Goal: Task Accomplishment & Management: Use online tool/utility

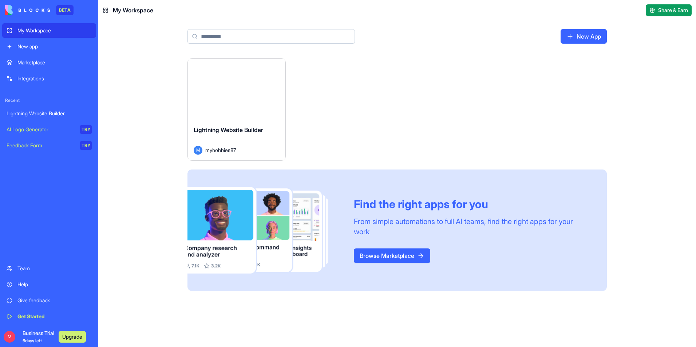
click at [235, 133] on span "Lightning Website Builder" at bounding box center [228, 129] width 69 height 7
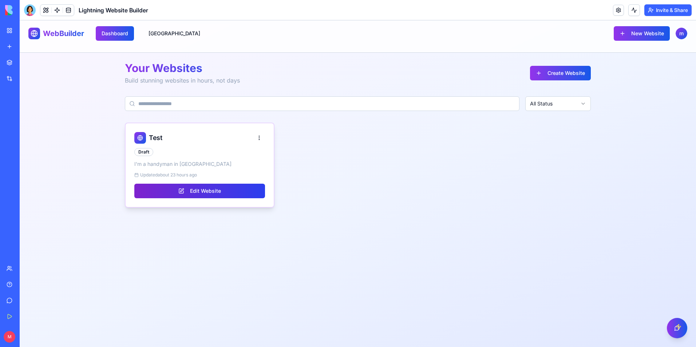
click at [200, 194] on button "Edit Website" at bounding box center [199, 191] width 131 height 15
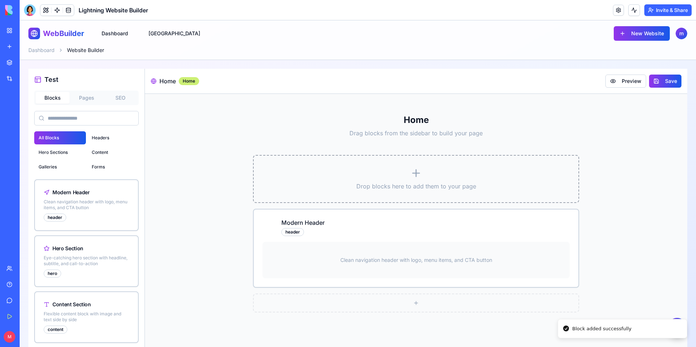
click at [432, 186] on p "Drop blocks here to add them to your page" at bounding box center [415, 186] width 301 height 9
click at [405, 263] on p "Clean navigation header with logo, menu items, and CTA button" at bounding box center [416, 260] width 152 height 7
drag, startPoint x: 416, startPoint y: 250, endPoint x: 420, endPoint y: 258, distance: 8.5
click at [417, 251] on div "Clean navigation header with logo, menu items, and CTA button" at bounding box center [415, 260] width 307 height 36
click at [424, 262] on p "Clean navigation header with logo, menu items, and CTA button" at bounding box center [416, 260] width 152 height 7
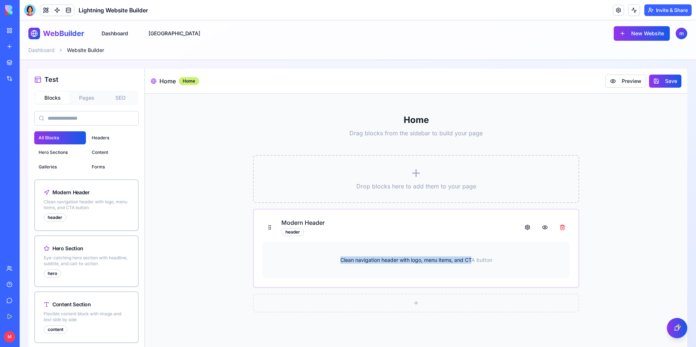
drag, startPoint x: 470, startPoint y: 259, endPoint x: 279, endPoint y: 262, distance: 190.3
click at [279, 262] on div "Clean navigation header with logo, menu items, and CTA button" at bounding box center [415, 260] width 307 height 36
click at [376, 222] on div "Modern Header header" at bounding box center [415, 227] width 307 height 18
click at [378, 255] on div "Clean navigation header with logo, menu items, and CTA button" at bounding box center [415, 260] width 307 height 36
click at [268, 230] on button at bounding box center [269, 227] width 15 height 15
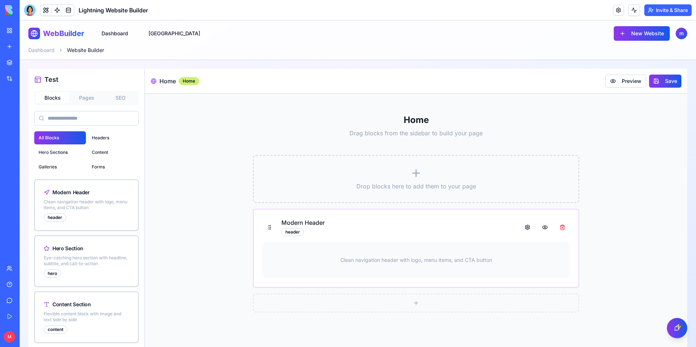
click at [290, 232] on div "header" at bounding box center [292, 232] width 23 height 8
click at [297, 230] on div "header" at bounding box center [292, 232] width 23 height 8
click at [305, 223] on h3 "Modern Header" at bounding box center [302, 222] width 43 height 9
click at [306, 223] on h3 "Modern Header" at bounding box center [302, 222] width 43 height 9
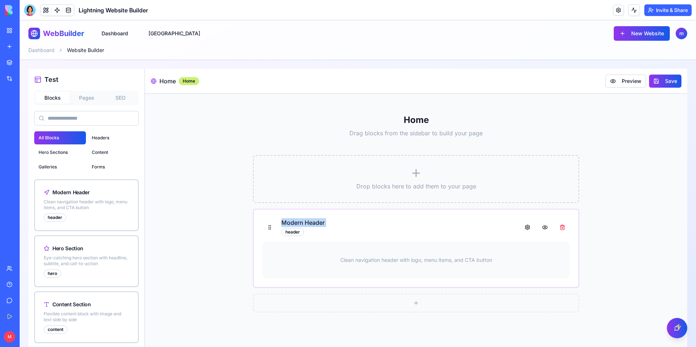
click at [306, 223] on h3 "Modern Header" at bounding box center [302, 222] width 43 height 9
click at [30, 12] on div at bounding box center [30, 10] width 12 height 12
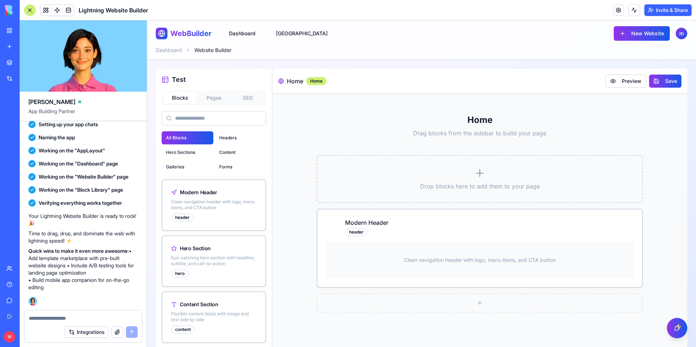
click at [43, 314] on div at bounding box center [83, 316] width 118 height 12
click at [38, 325] on div "Integrations" at bounding box center [83, 332] width 118 height 20
click at [49, 316] on textarea at bounding box center [83, 318] width 109 height 7
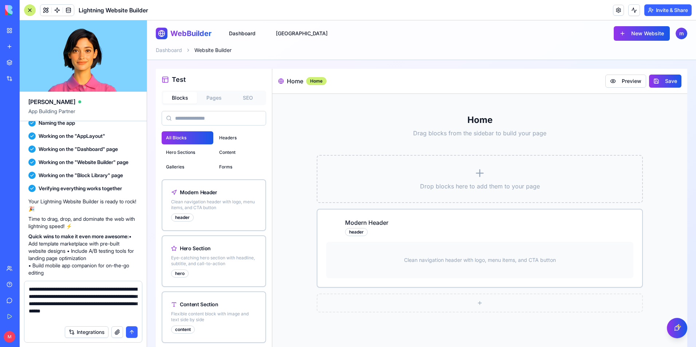
type textarea "**********"
click at [131, 333] on button "submit" at bounding box center [132, 332] width 12 height 12
